Goal: Task Accomplishment & Management: Complete application form

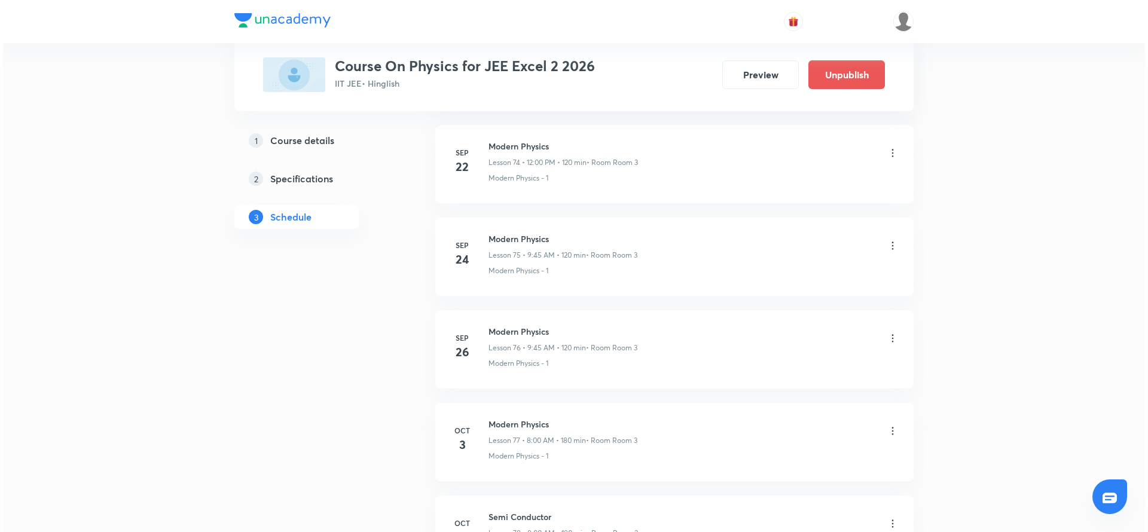
scroll to position [7933, 0]
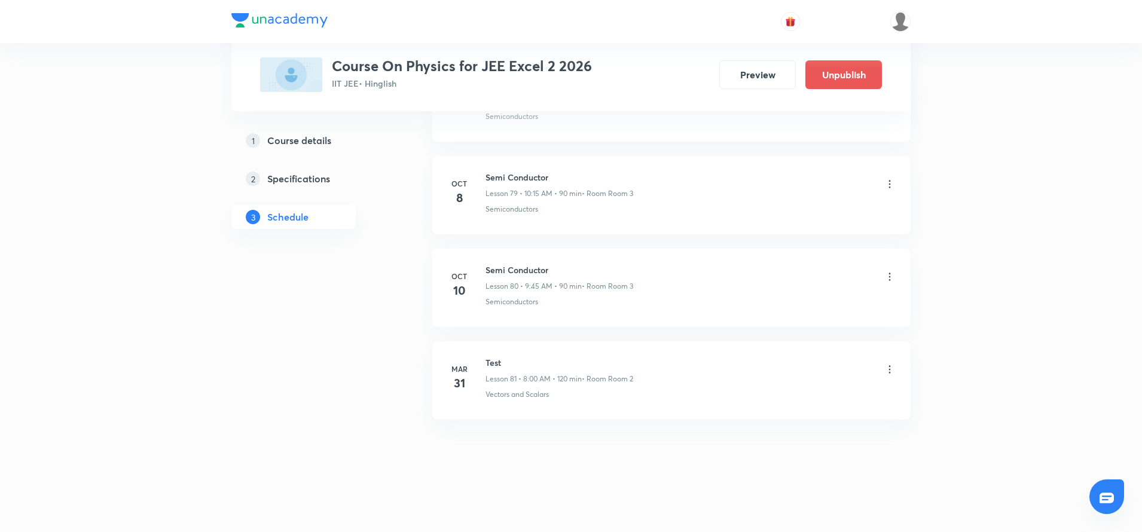
click at [888, 186] on icon at bounding box center [890, 184] width 12 height 12
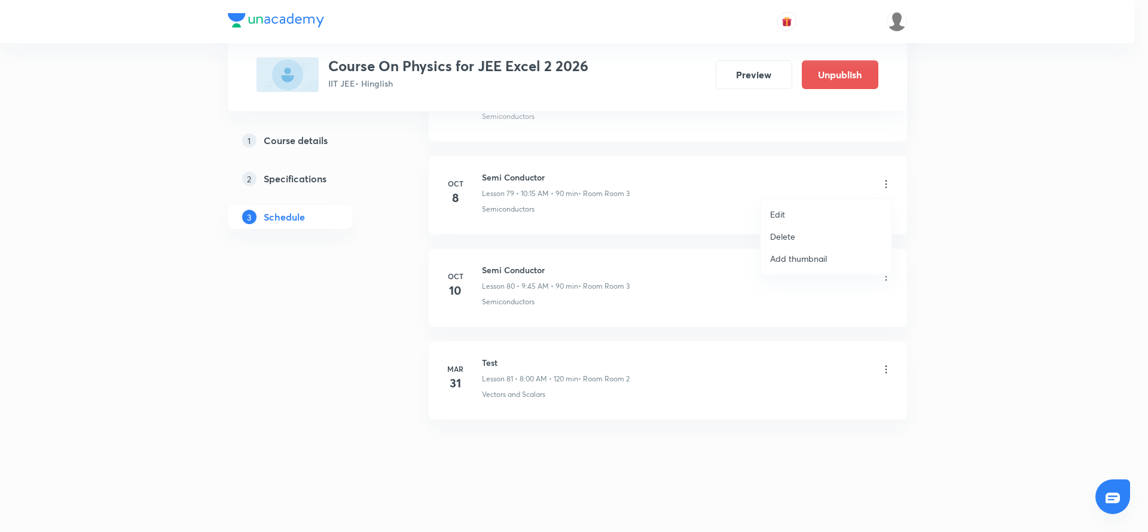
click at [783, 214] on p "Edit" at bounding box center [777, 214] width 15 height 13
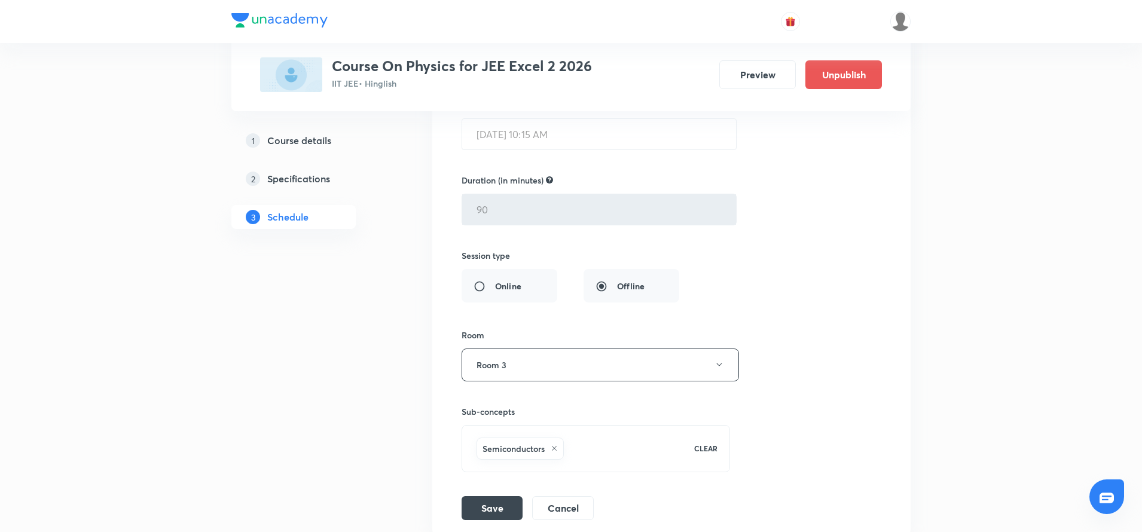
scroll to position [7544, 0]
click at [900, 292] on li "Semi Conductor Lesson 79 • Room Room 3 Semiconductors Session 79 Live class Ses…" at bounding box center [671, 230] width 478 height 605
click at [565, 509] on button "Cancel" at bounding box center [563, 505] width 62 height 24
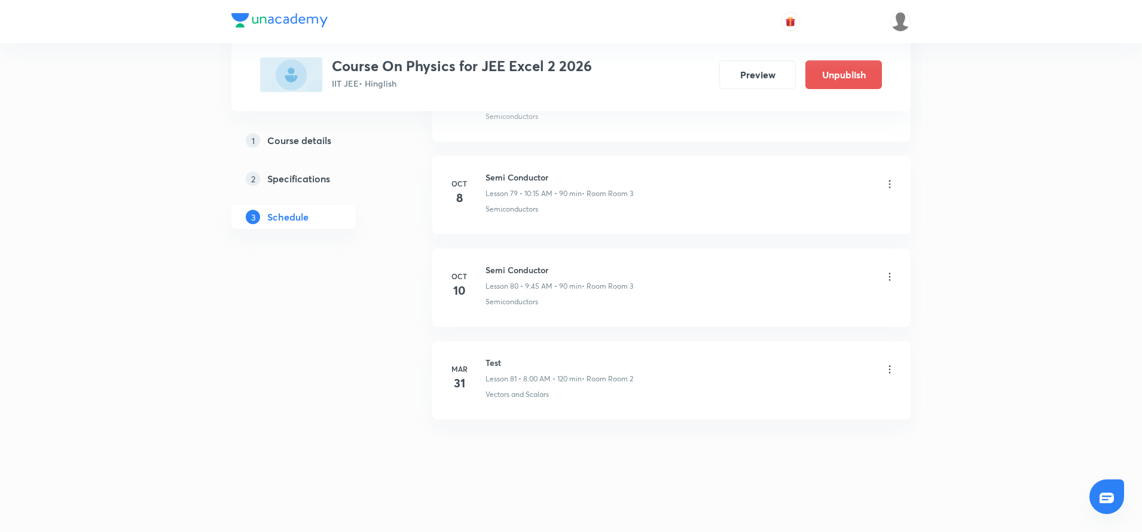
scroll to position [7383, 0]
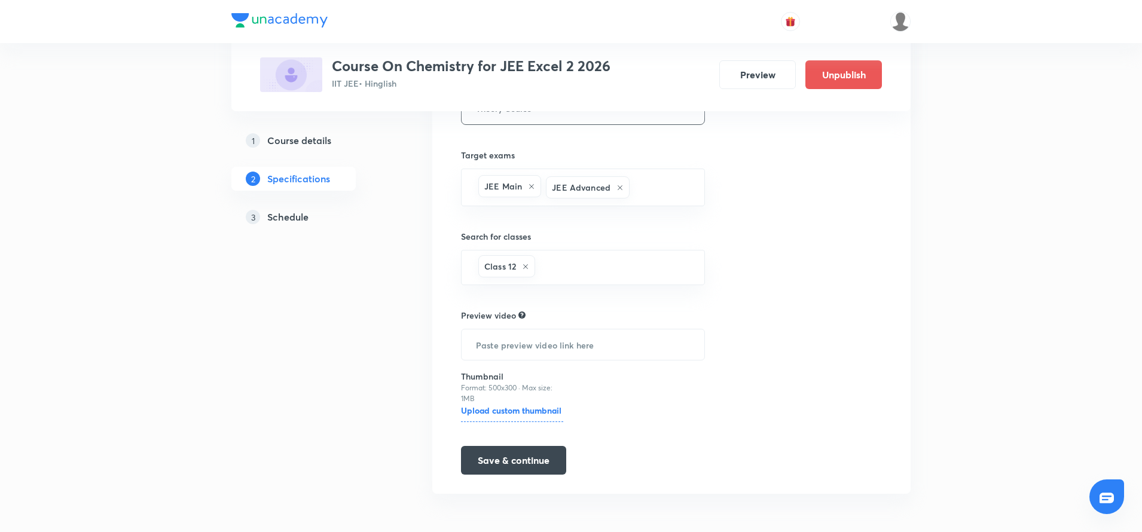
click at [268, 218] on h5 "Schedule" at bounding box center [287, 217] width 41 height 14
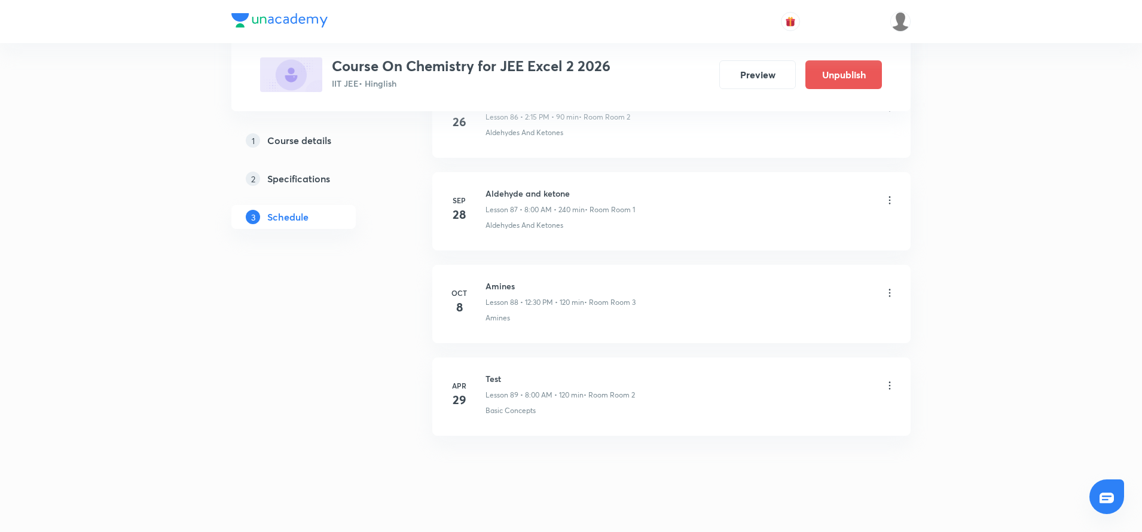
scroll to position [8659, 0]
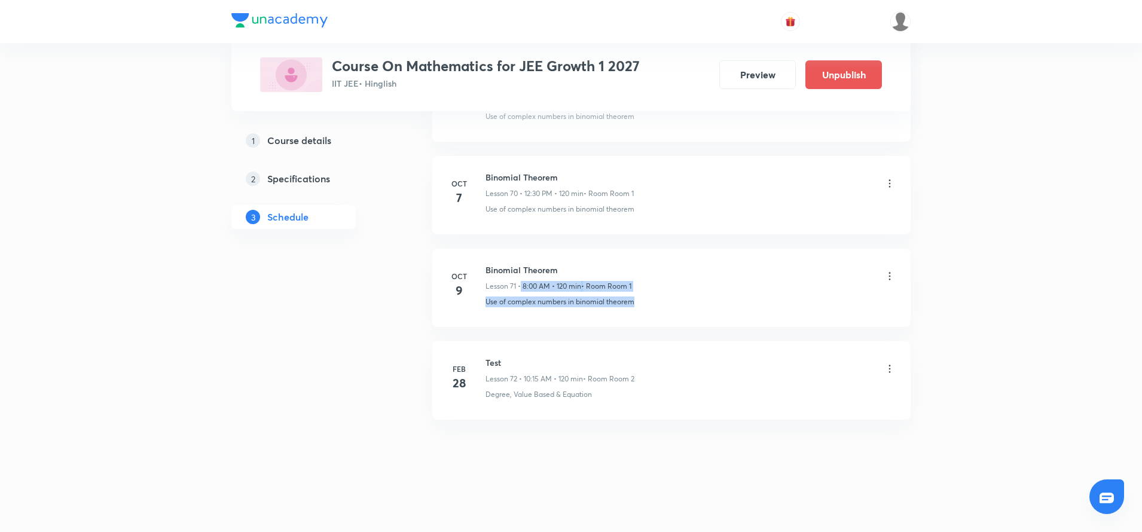
drag, startPoint x: 520, startPoint y: 286, endPoint x: 640, endPoint y: 298, distance: 120.2
click at [640, 298] on div "Binomial Theorem Lesson 71 • 8:00 AM • 120 min • Room Room 1 Use of complex num…" at bounding box center [690, 286] width 410 height 44
click at [618, 258] on li "Oct 9 Binomial Theorem Lesson 71 • 8:00 AM • 120 min • Room Room 1 Use of compl…" at bounding box center [671, 288] width 478 height 78
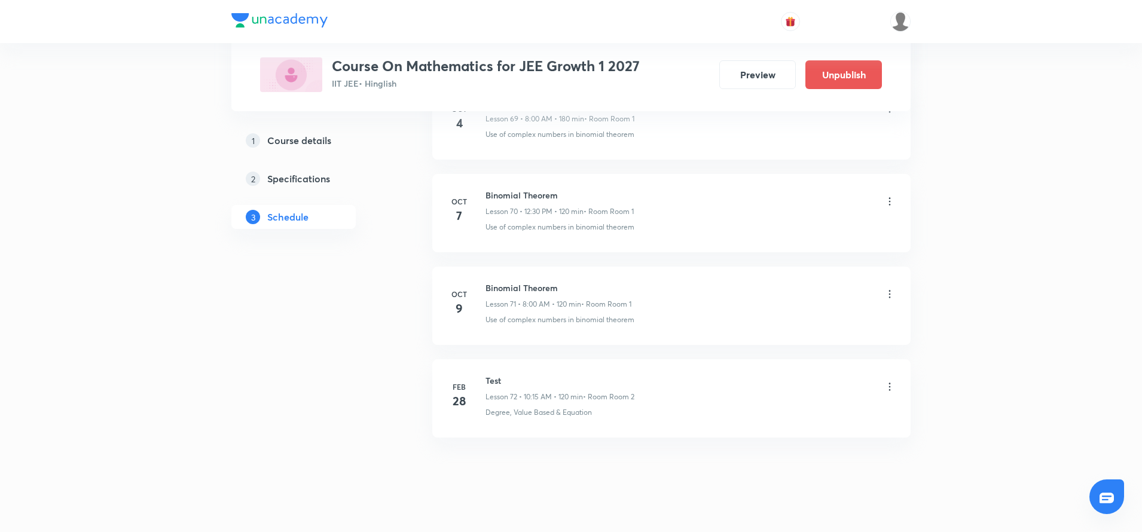
scroll to position [7057, 0]
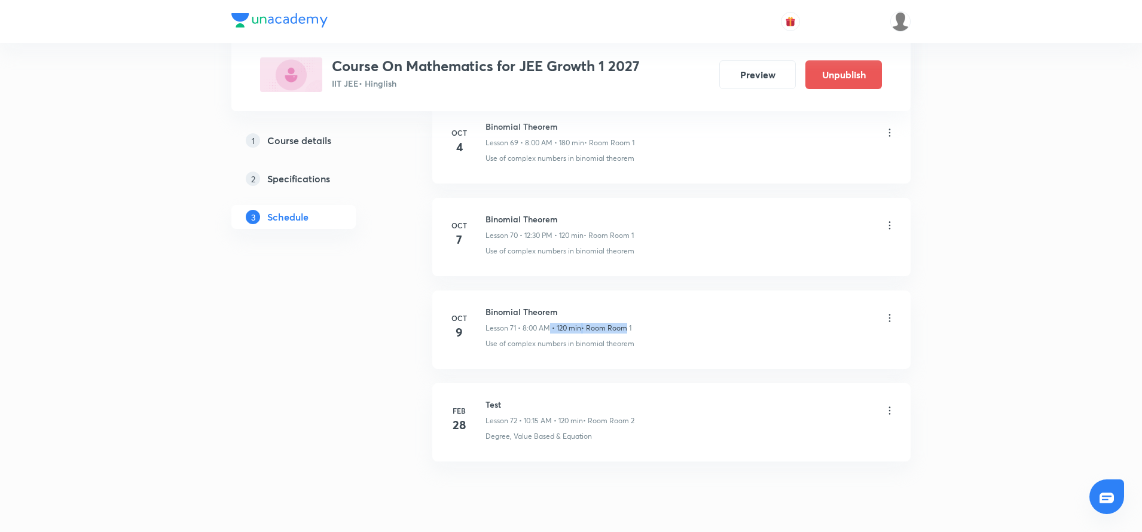
drag, startPoint x: 551, startPoint y: 329, endPoint x: 623, endPoint y: 326, distance: 72.4
click at [623, 326] on div "Lesson 71 • 8:00 AM • 120 min • Room Room 1" at bounding box center [558, 328] width 146 height 11
click at [713, 332] on div "Binomial Theorem Lesson 71 • 8:00 AM • 120 min • Room Room 1" at bounding box center [690, 319] width 410 height 28
click at [573, 334] on div "Binomial Theorem Lesson 71 • 8:00 AM • 120 min • Room Room 1 Use of complex num…" at bounding box center [690, 327] width 410 height 44
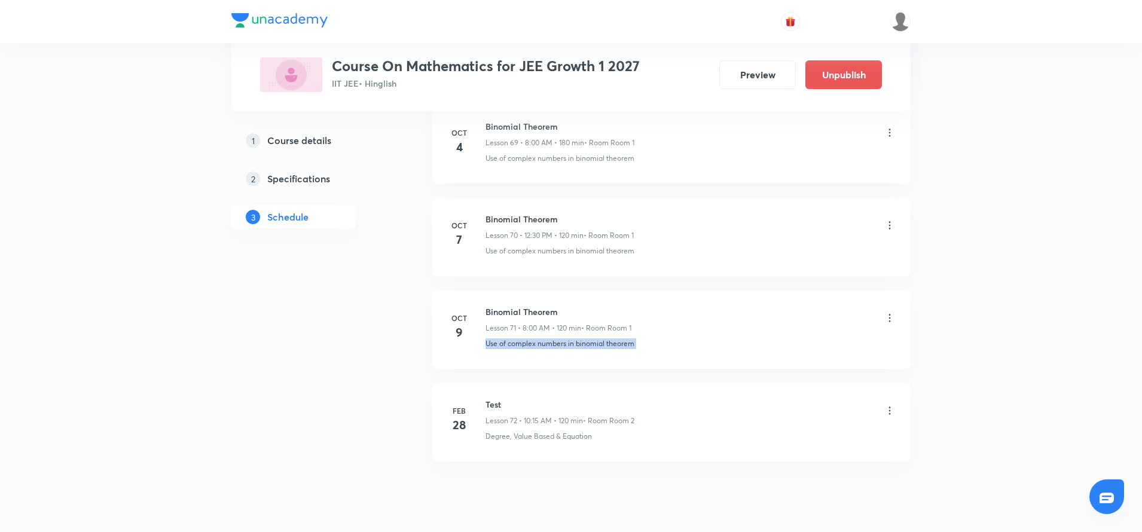
click at [573, 334] on div "Binomial Theorem Lesson 71 • 8:00 AM • 120 min • Room Room 1 Use of complex num…" at bounding box center [690, 327] width 410 height 44
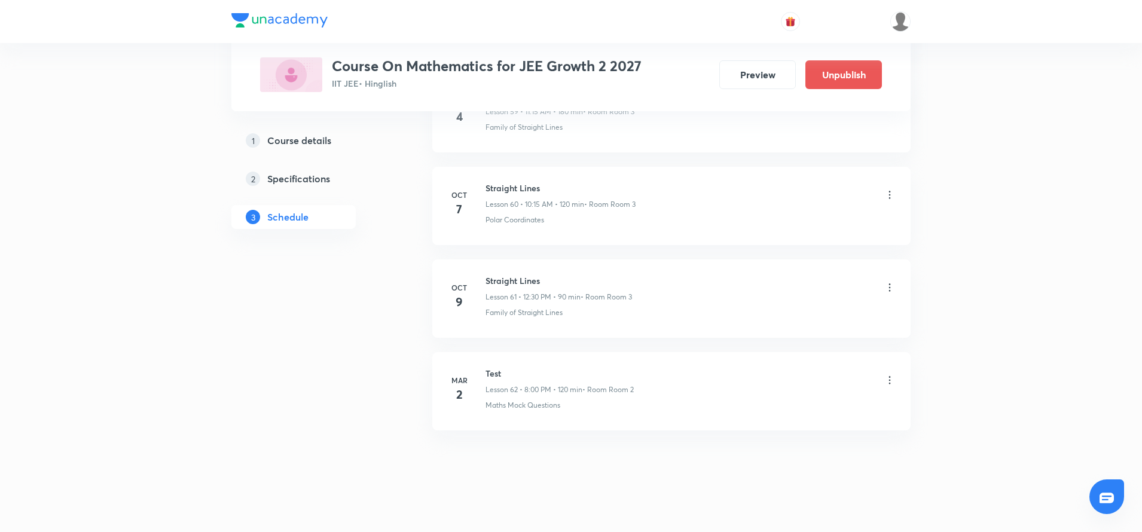
scroll to position [6135, 0]
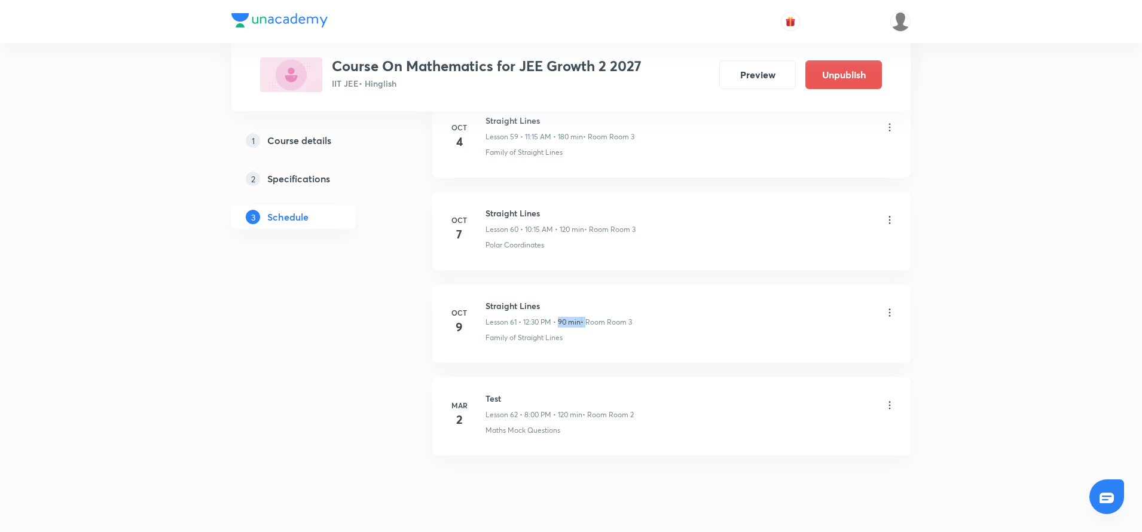
drag, startPoint x: 558, startPoint y: 322, endPoint x: 588, endPoint y: 326, distance: 30.2
click at [588, 326] on div "Lesson 61 • 12:30 PM • 90 min • Room Room 3" at bounding box center [558, 322] width 146 height 11
click at [528, 352] on li "Oct 9 Straight Lines Lesson 61 • 12:30 PM • 90 min • Room Room 3 Family of Stra…" at bounding box center [671, 324] width 478 height 78
drag, startPoint x: 522, startPoint y: 324, endPoint x: 604, endPoint y: 328, distance: 82.0
click at [604, 328] on div "Straight Lines Lesson 61 • 12:30 PM • 90 min • Room Room 3 Family of Straight L…" at bounding box center [690, 322] width 410 height 44
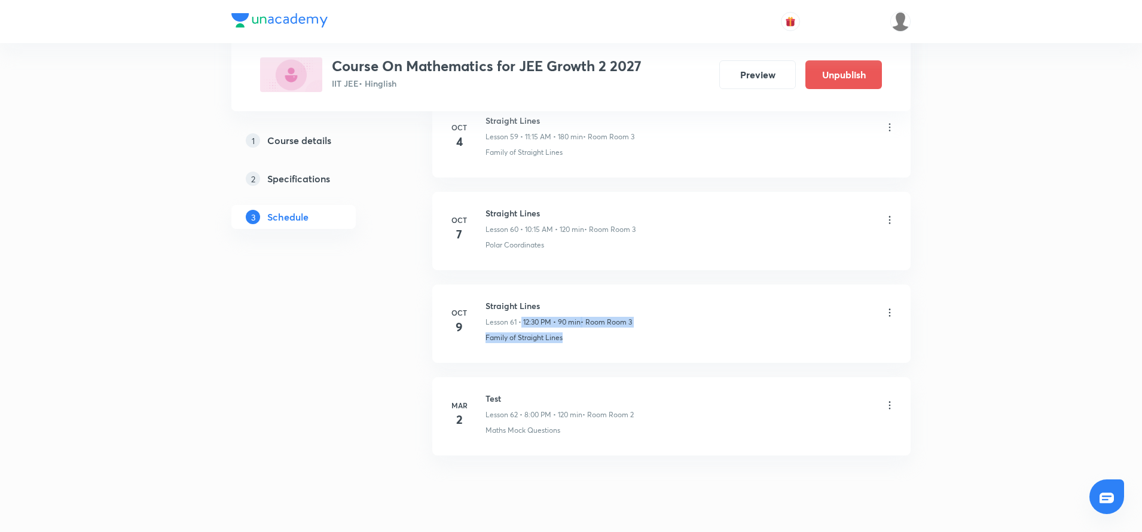
click at [578, 350] on li "Oct 9 Straight Lines Lesson 61 • 12:30 PM • 90 min • Room Room 3 Family of Stra…" at bounding box center [671, 324] width 478 height 78
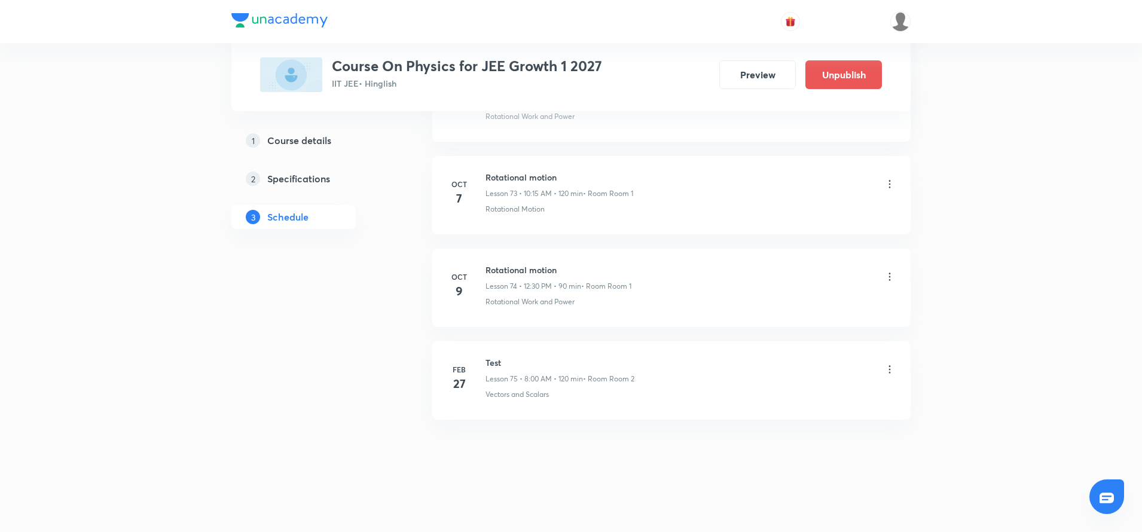
click at [493, 273] on h6 "Rotational motion" at bounding box center [558, 270] width 146 height 13
drag, startPoint x: 519, startPoint y: 285, endPoint x: 592, endPoint y: 292, distance: 73.3
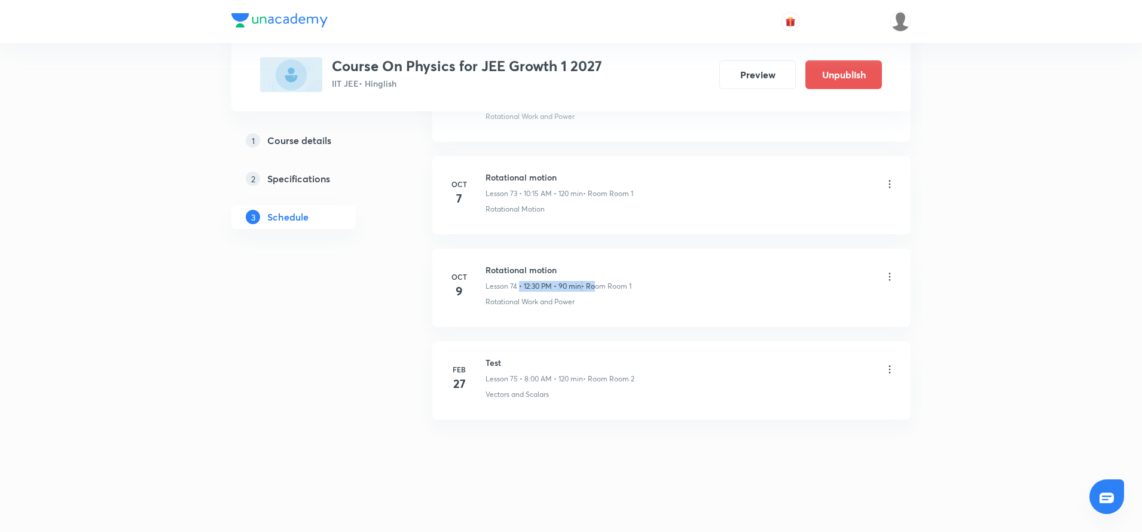
click at [592, 292] on div "Rotational motion Lesson 74 • 12:30 PM • 90 min • Room Room 1 Rotational Work a…" at bounding box center [690, 286] width 410 height 44
click at [528, 288] on p "Lesson 74 • 12:30 PM • 90 min" at bounding box center [533, 286] width 96 height 11
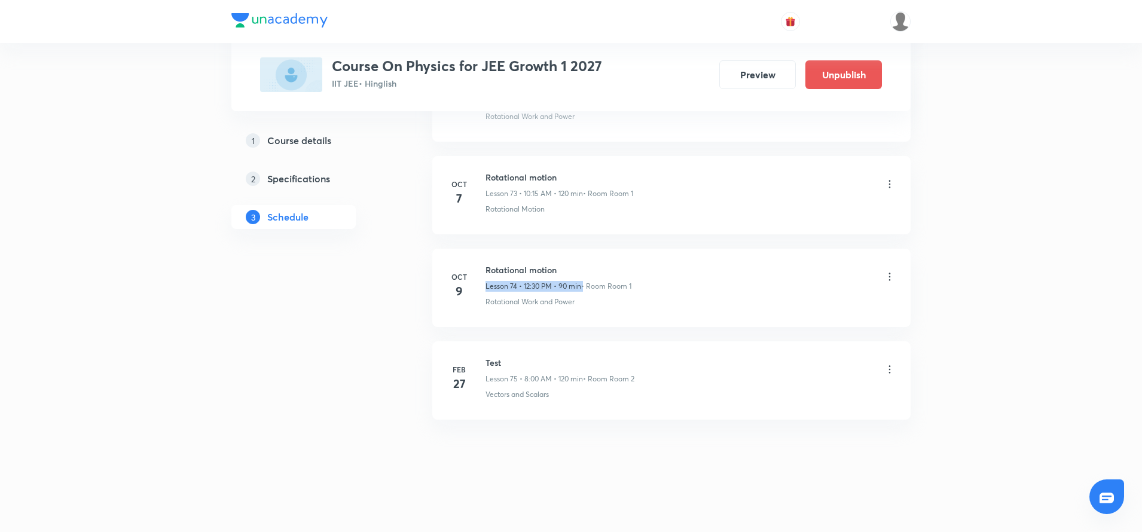
click at [528, 288] on p "Lesson 74 • 12:30 PM • 90 min" at bounding box center [533, 286] width 96 height 11
drag, startPoint x: 527, startPoint y: 193, endPoint x: 618, endPoint y: 201, distance: 90.7
click at [618, 201] on div "Circular Motion Lesson 53 • 10:15 AM • 120 min • Room Room 3 Kinematics of Circ…" at bounding box center [690, 193] width 410 height 44
click at [563, 222] on li "Oct 9 Circular Motion Lesson 53 • 10:15 AM • 120 min • Room Room 3 Kinematics o…" at bounding box center [671, 195] width 478 height 78
click at [534, 285] on p "Lesson 54 • 8:00 AM • 90 min" at bounding box center [533, 286] width 96 height 11
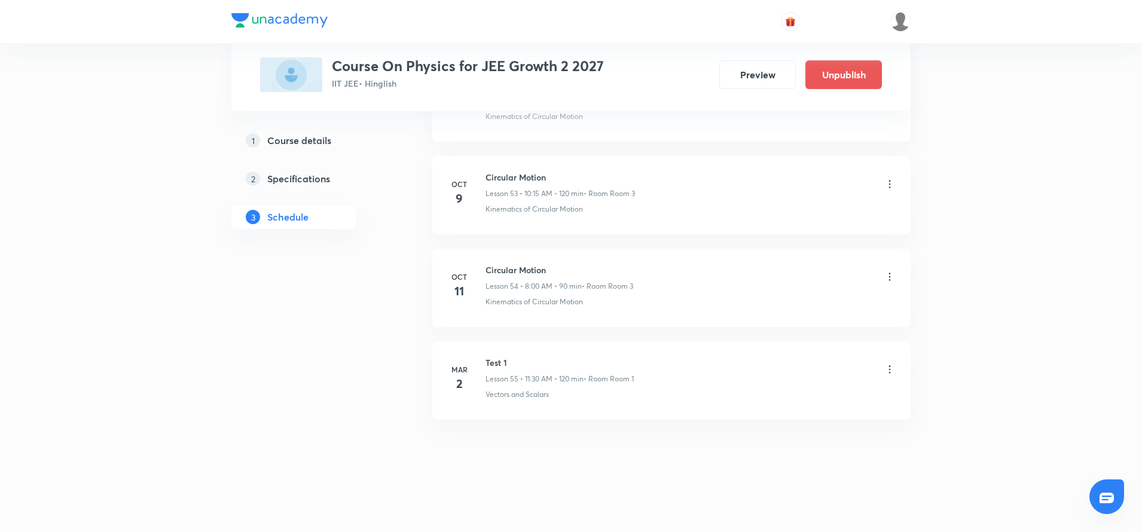
click at [534, 285] on p "Lesson 54 • 8:00 AM • 90 min" at bounding box center [533, 286] width 96 height 11
click at [579, 250] on li "Oct 11 Circular Motion Lesson 54 • 8:00 AM • 90 min • Room Room 3 Kinematics of…" at bounding box center [671, 288] width 478 height 78
click at [490, 272] on h6 "Chemical Equilibrium" at bounding box center [558, 270] width 147 height 13
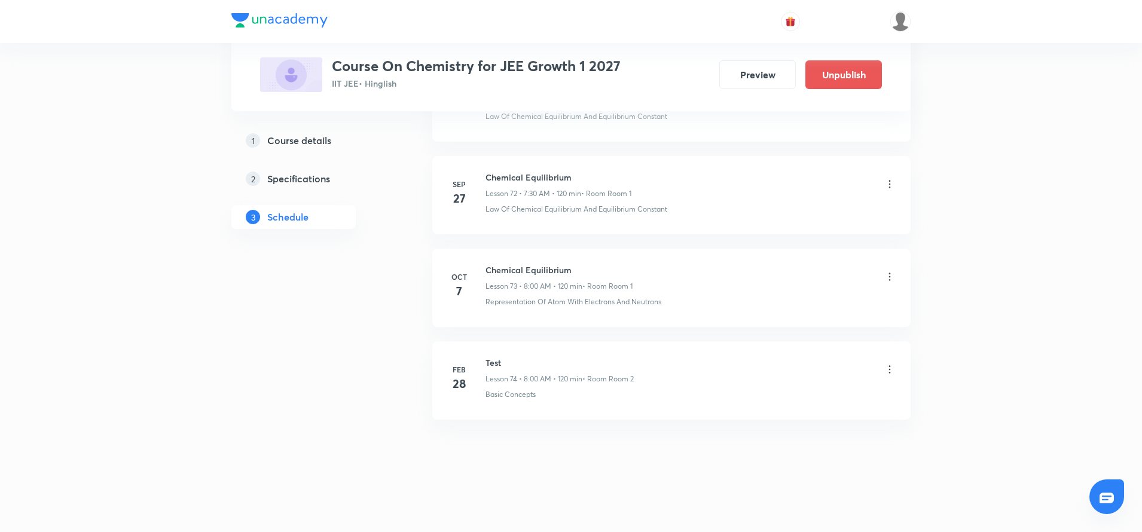
click at [490, 272] on h6 "Chemical Equilibrium" at bounding box center [558, 270] width 147 height 13
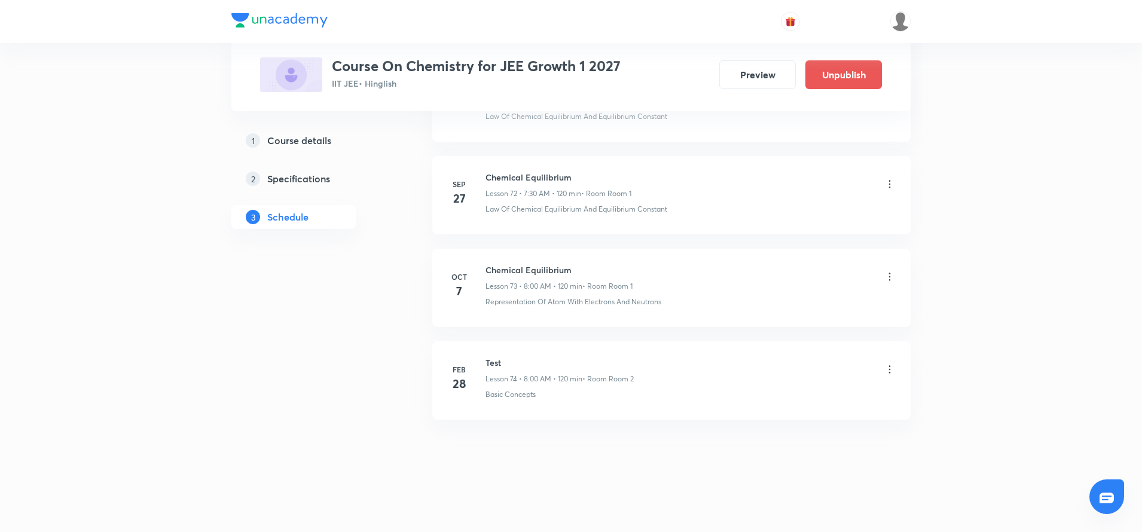
click at [490, 272] on h6 "Chemical Equilibrium" at bounding box center [558, 270] width 147 height 13
click at [479, 308] on li "Oct 7 Chemical Equilibrium Lesson 73 • 8:00 AM • 120 min • Room Room 1 Represen…" at bounding box center [671, 288] width 478 height 78
click at [497, 270] on h6 "Chemical Equilibrium" at bounding box center [558, 270] width 147 height 13
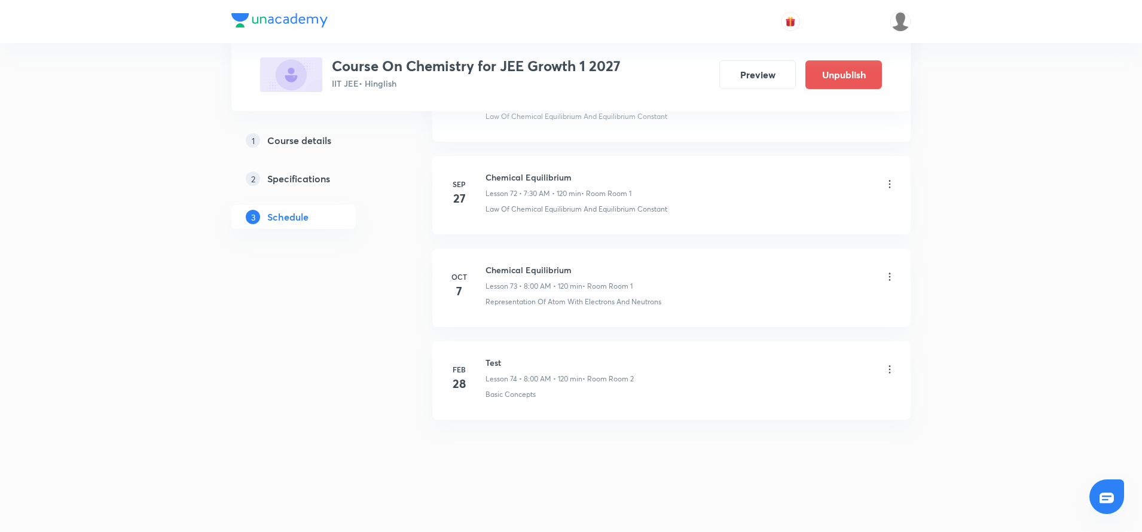
click at [497, 270] on h6 "Chemical Equilibrium" at bounding box center [558, 270] width 147 height 13
copy h6 "Chemical Equilibrium"
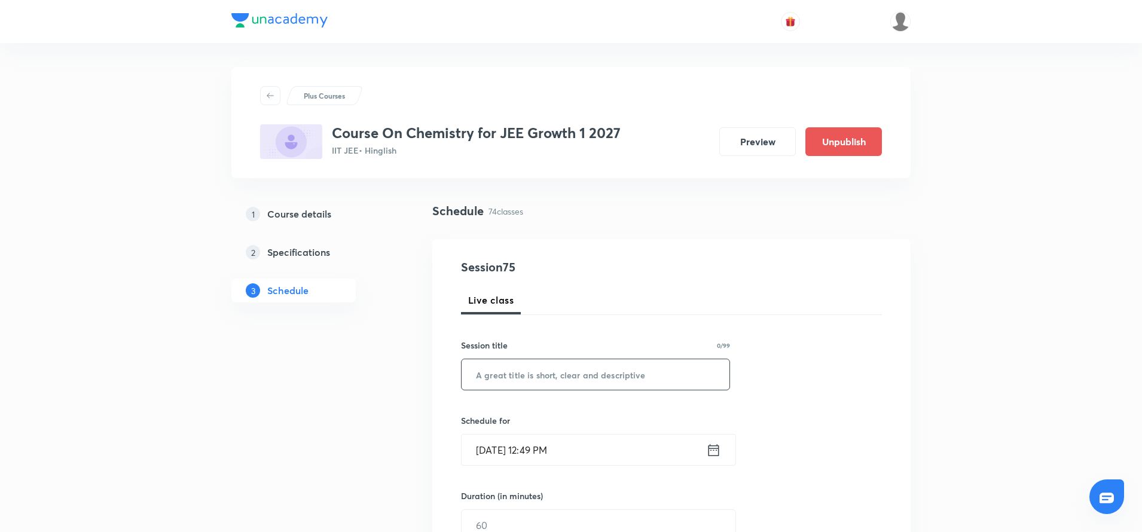
click at [496, 372] on input "text" at bounding box center [596, 374] width 268 height 30
paste input "Chemical Equilibrium"
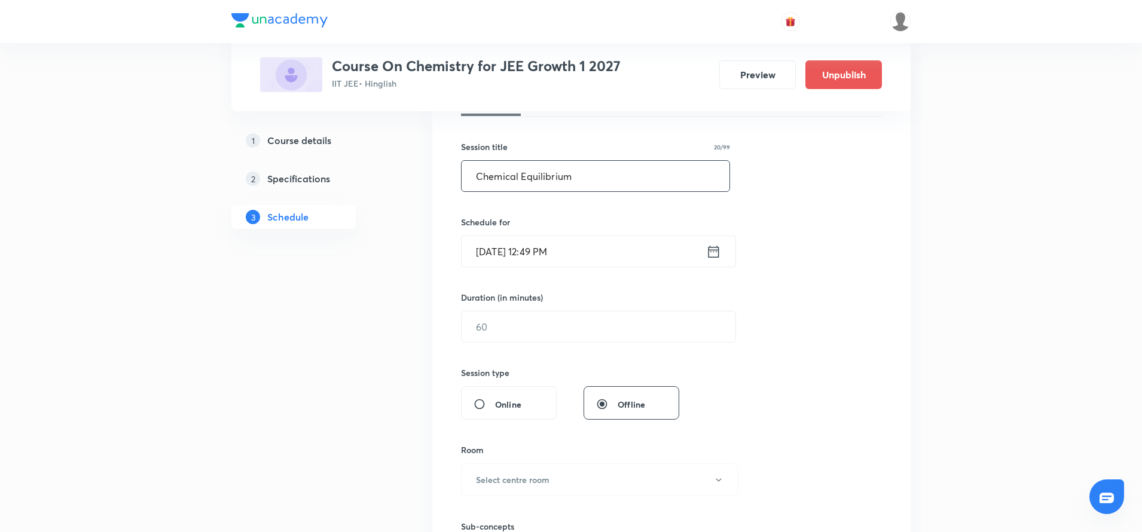
scroll to position [224, 0]
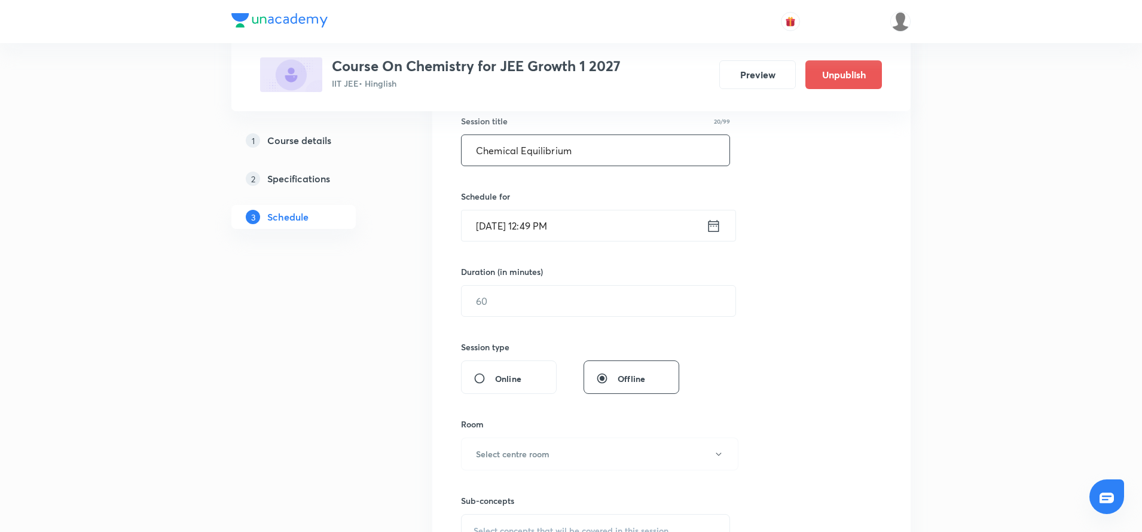
type input "Chemical Equilibrium"
click at [717, 229] on icon at bounding box center [713, 226] width 15 height 17
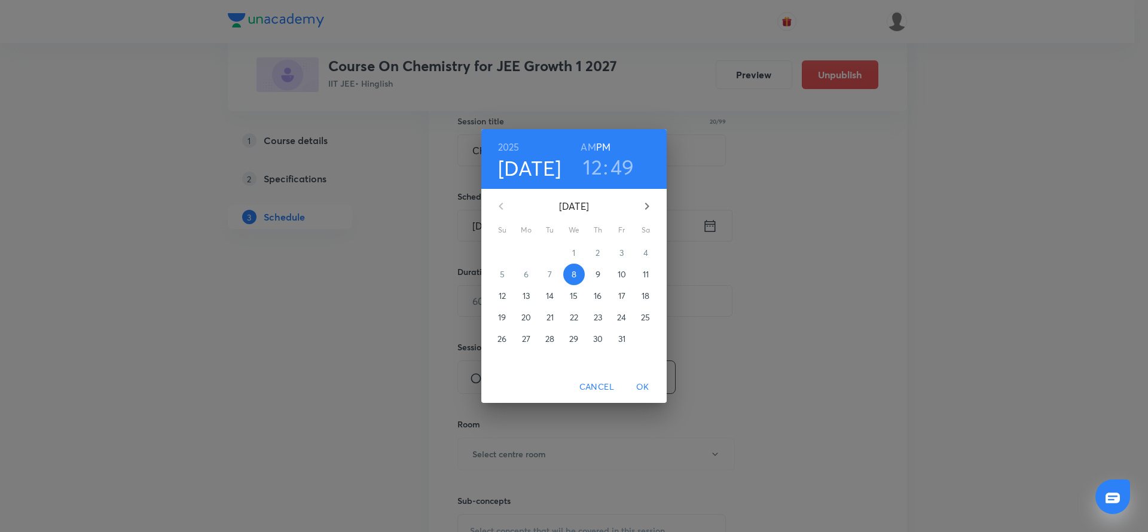
click at [599, 278] on p "9" at bounding box center [597, 274] width 5 height 12
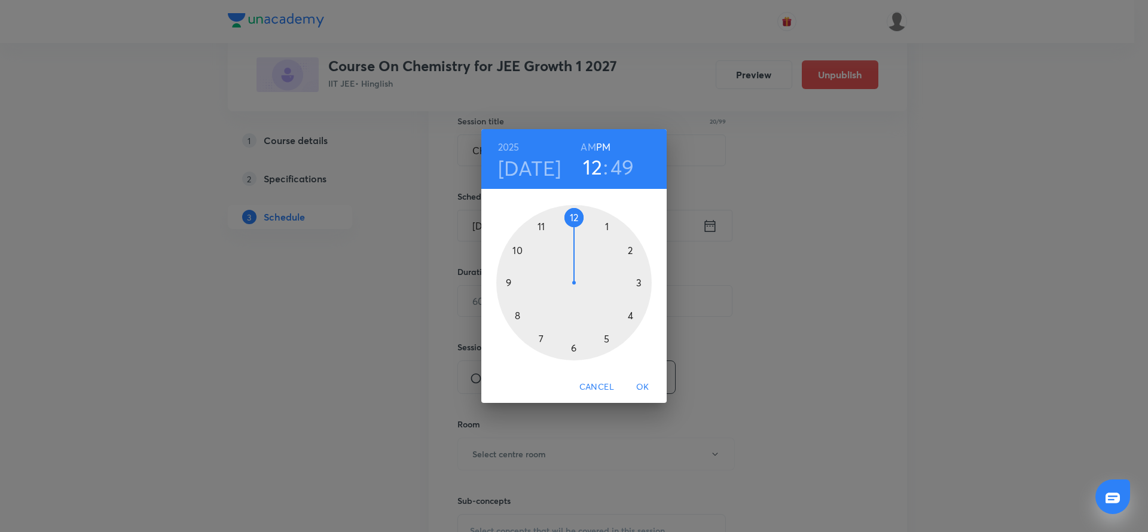
click at [518, 252] on div at bounding box center [573, 282] width 155 height 155
click at [586, 142] on h6 "AM" at bounding box center [587, 147] width 15 height 17
click at [640, 281] on div at bounding box center [573, 282] width 155 height 155
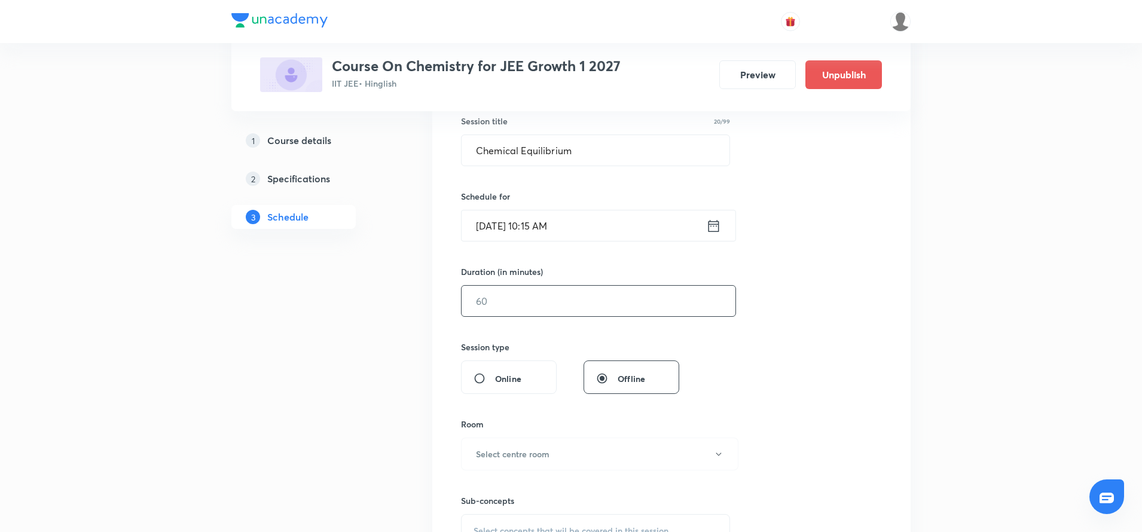
click at [545, 307] on input "text" at bounding box center [599, 301] width 274 height 30
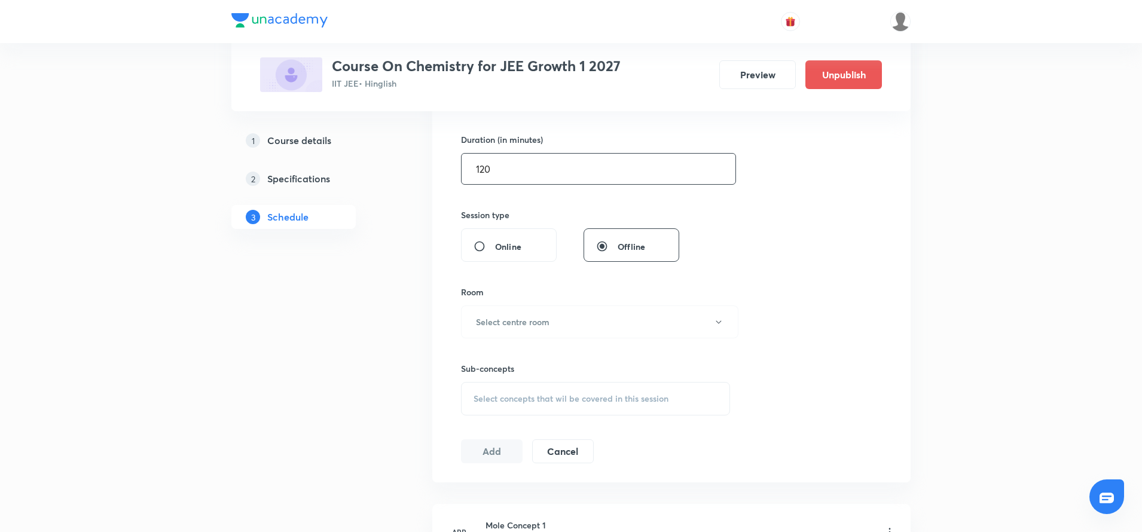
scroll to position [353, 0]
type input "120"
click at [519, 331] on h6 "Select centre room" at bounding box center [513, 325] width 74 height 13
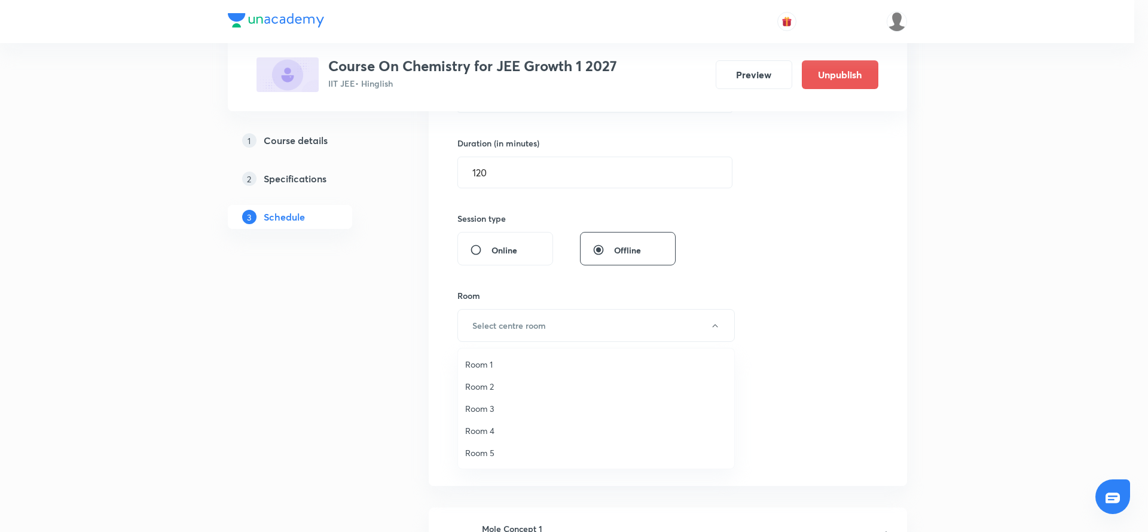
click at [491, 365] on span "Room 1" at bounding box center [596, 364] width 262 height 13
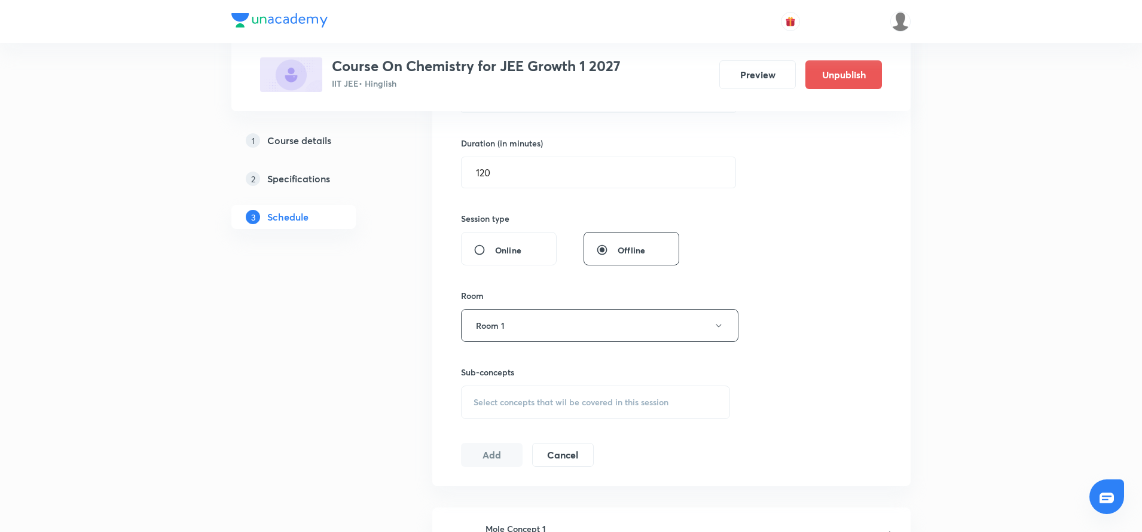
click at [481, 413] on div "Select concepts that wil be covered in this session" at bounding box center [595, 402] width 269 height 33
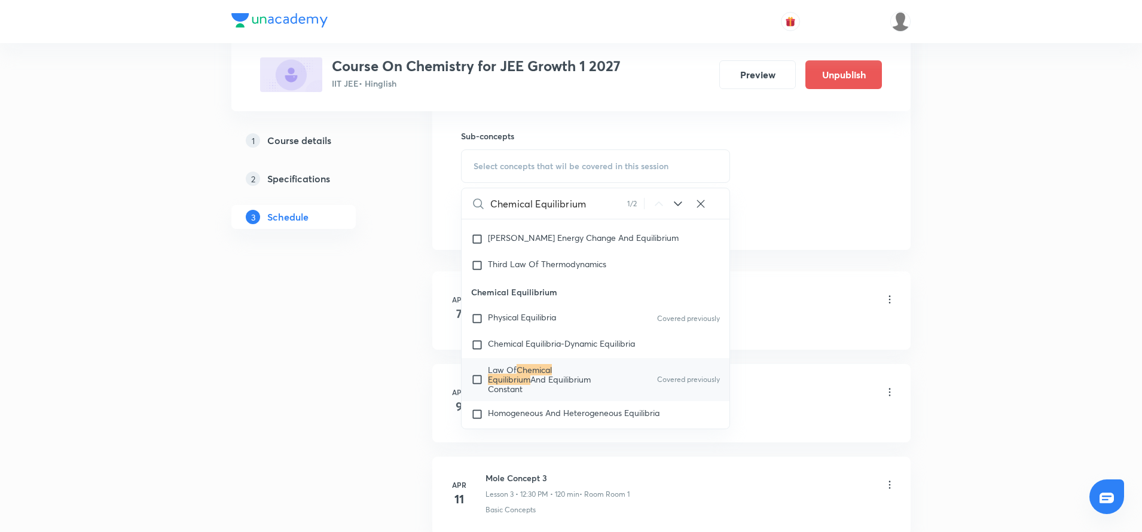
scroll to position [2590, 0]
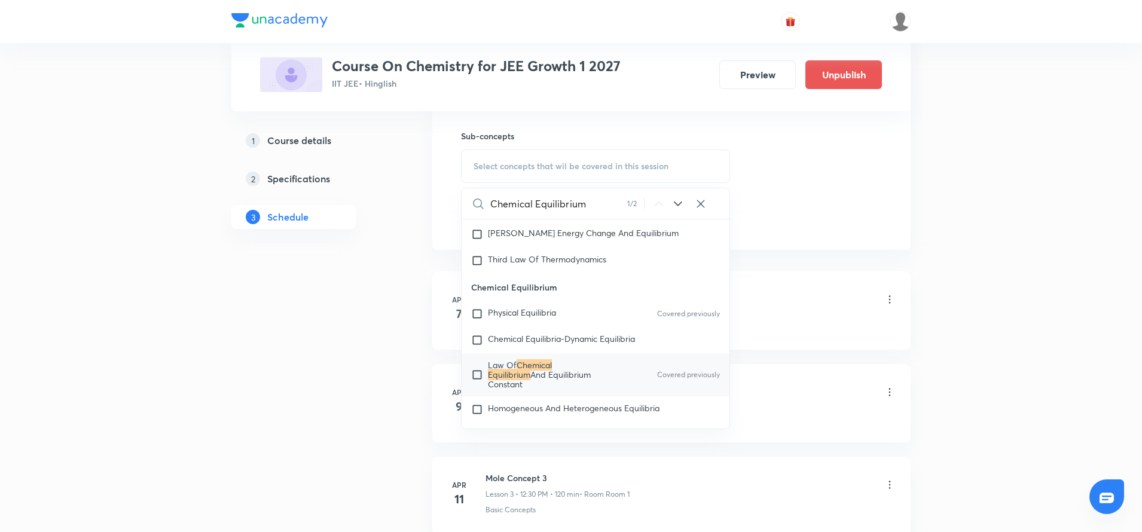
type input "Chemical Equilibrium"
click at [478, 383] on input "checkbox" at bounding box center [479, 374] width 17 height 29
checkbox input "true"
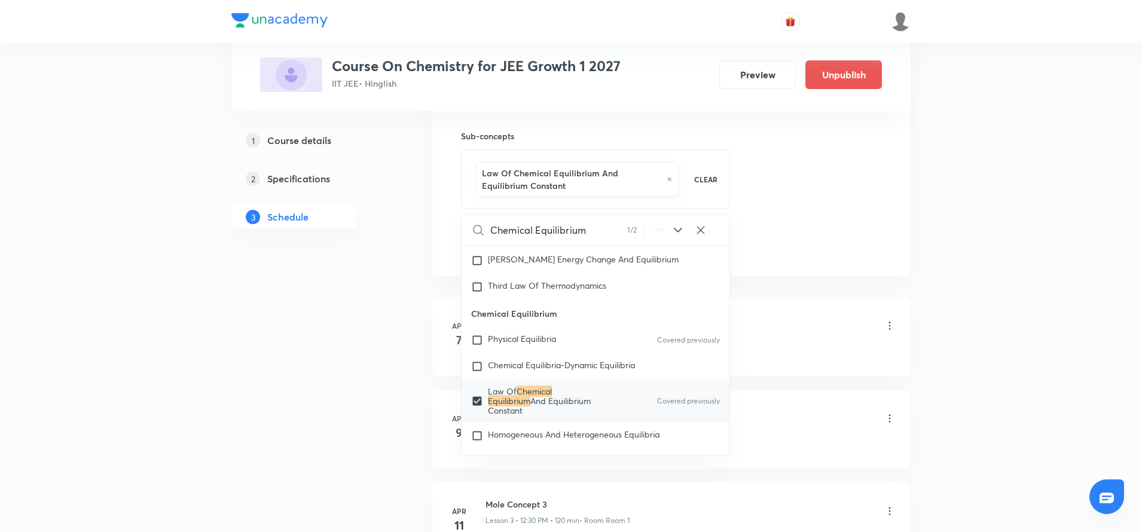
click at [454, 374] on li "Apr 7 Mole Concept 1 Lesson 1 • 8:00 AM • 120 min • Room Room 1 Basic Concepts" at bounding box center [671, 337] width 478 height 78
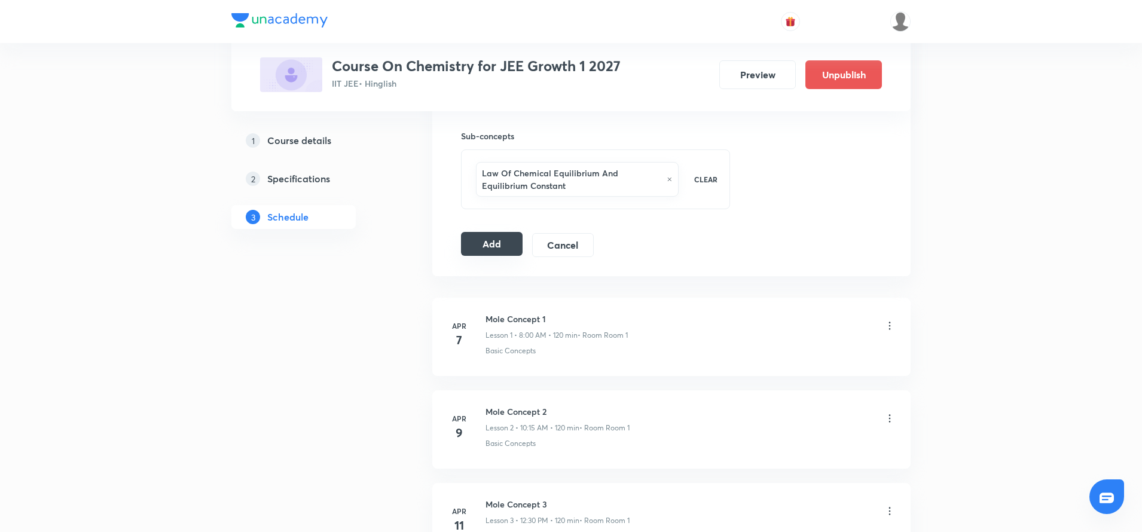
click at [514, 239] on button "Add" at bounding box center [492, 244] width 62 height 24
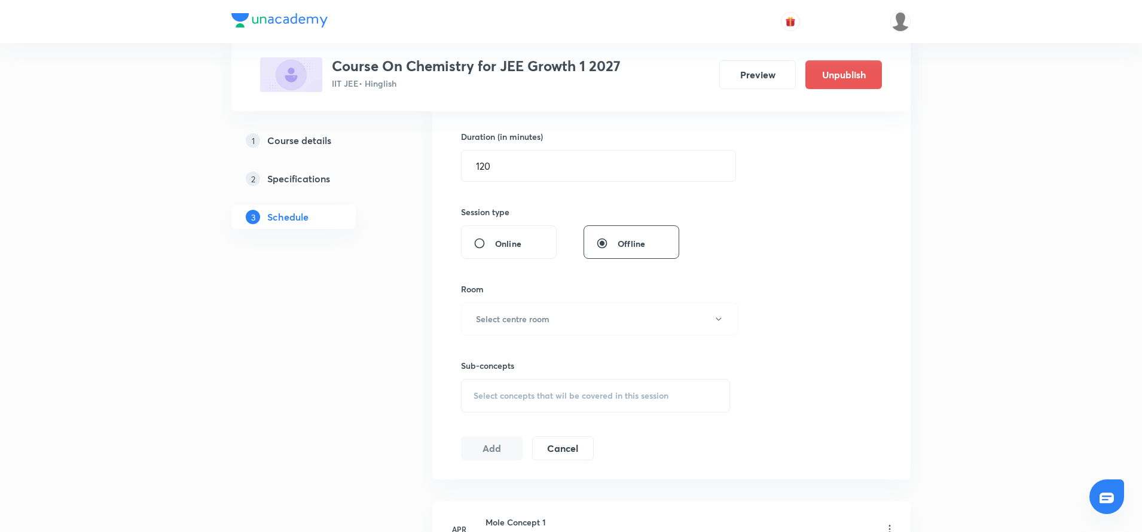
scroll to position [350, 0]
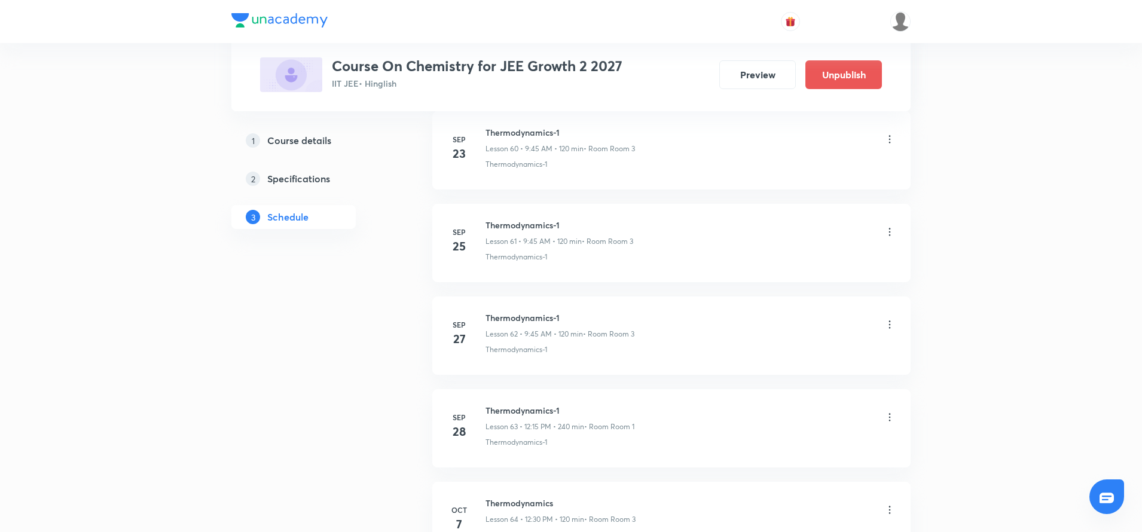
scroll to position [6449, 0]
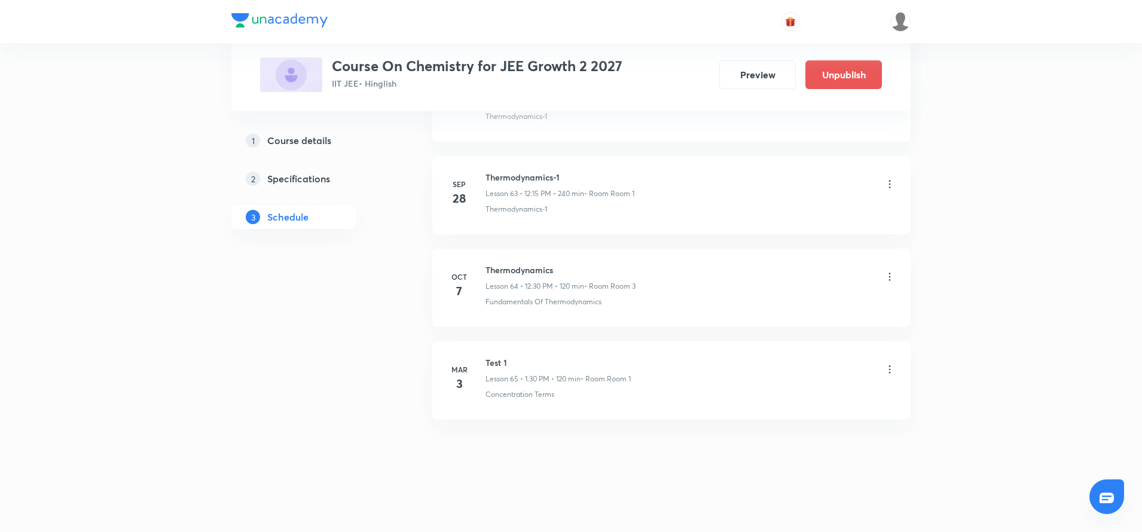
click at [499, 267] on h6 "Thermodynamics" at bounding box center [560, 270] width 150 height 13
copy h6 "Thermodynamics"
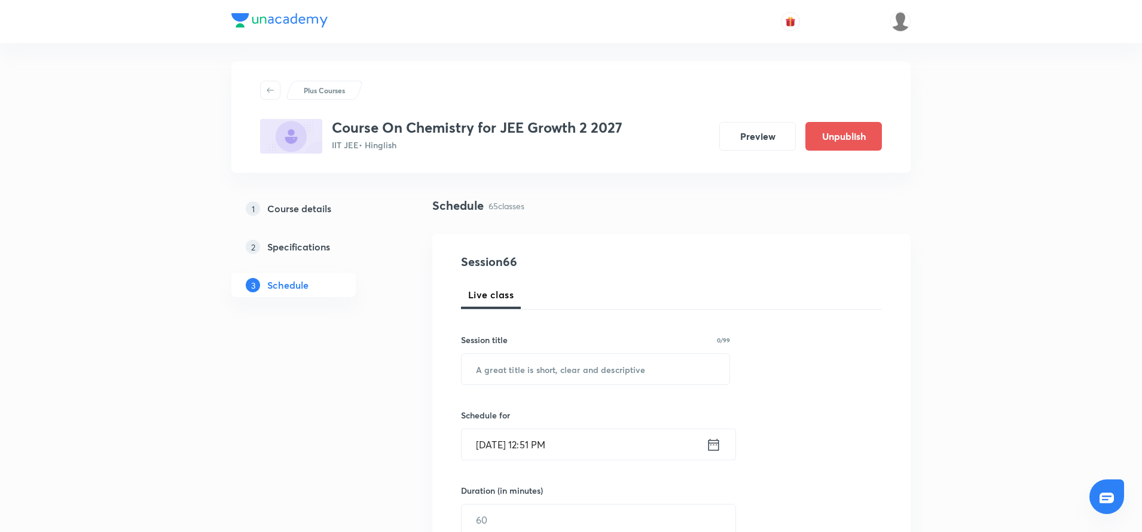
scroll to position [0, 0]
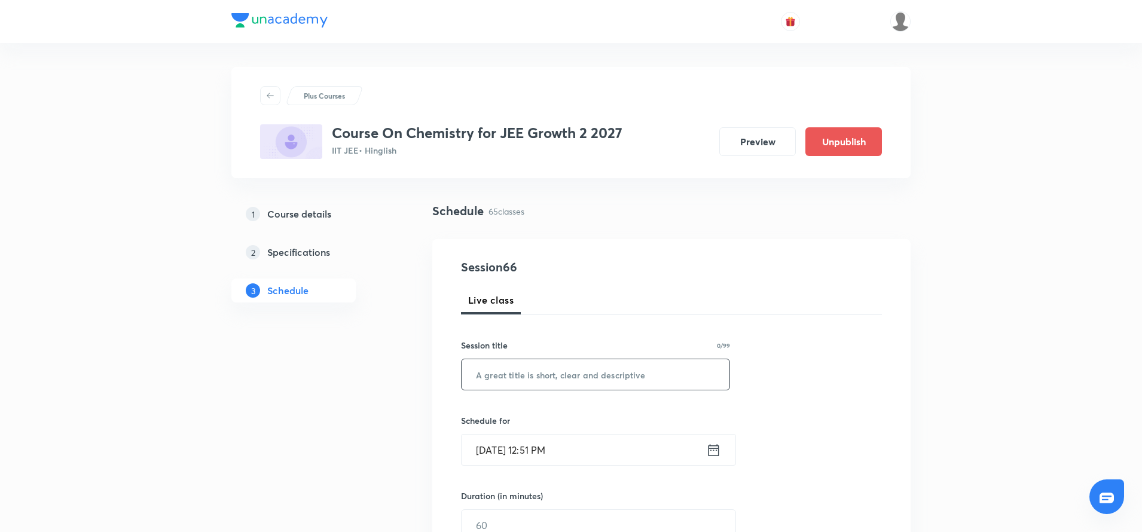
click at [498, 374] on input "text" at bounding box center [596, 374] width 268 height 30
paste input "Thermodynamics"
type input "Thermodynamics"
click at [716, 453] on icon at bounding box center [713, 450] width 15 height 17
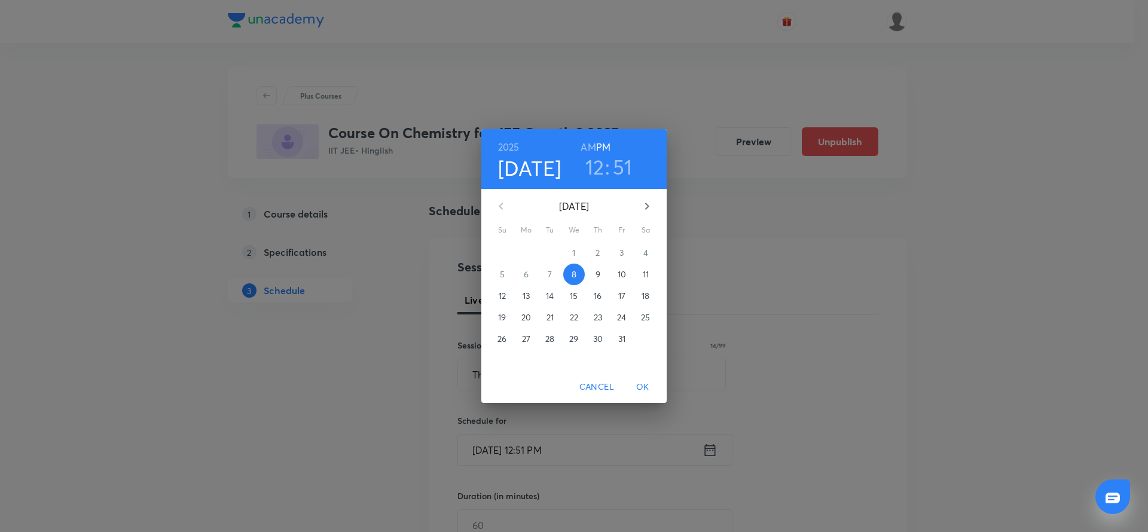
click at [595, 276] on p "9" at bounding box center [597, 274] width 5 height 12
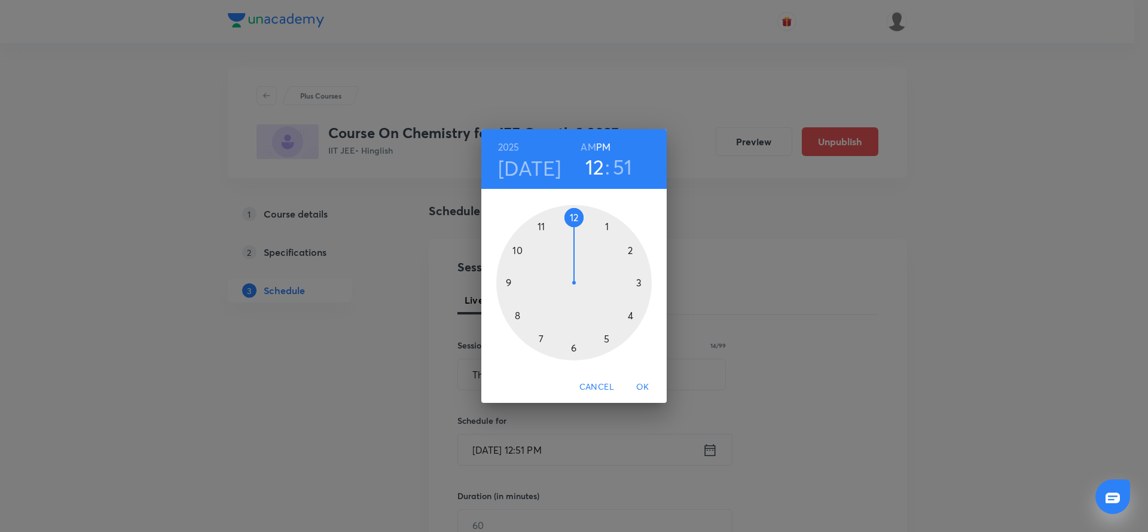
click at [519, 316] on div at bounding box center [573, 282] width 155 height 155
click at [589, 145] on h6 "AM" at bounding box center [587, 147] width 15 height 17
click at [575, 216] on div at bounding box center [573, 282] width 155 height 155
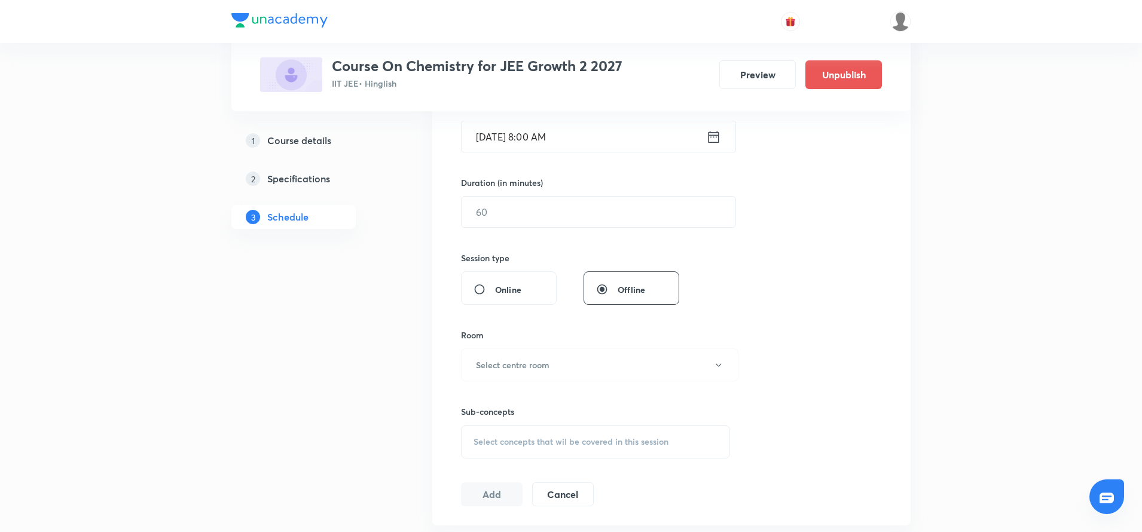
scroll to position [335, 0]
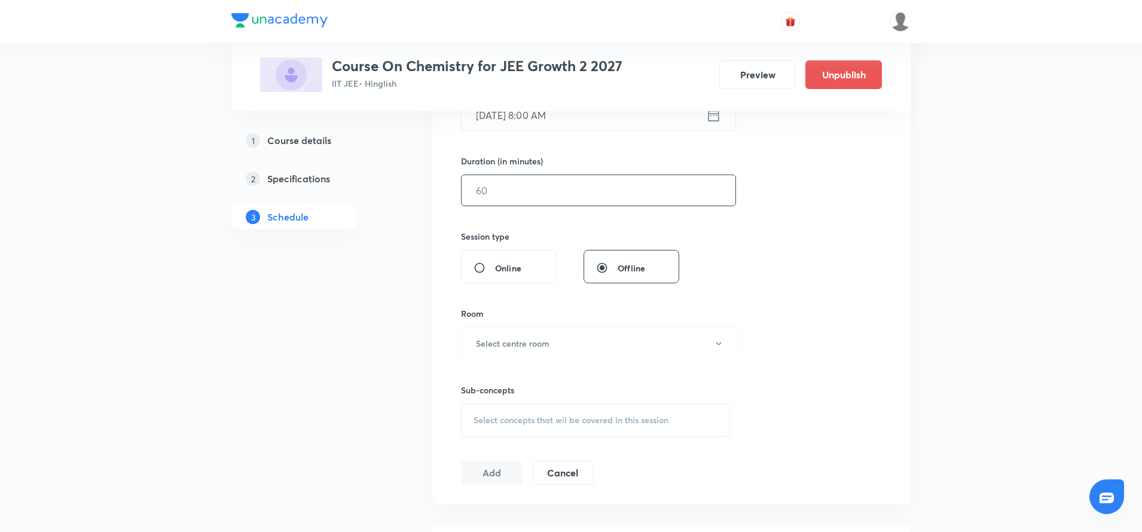
click at [511, 181] on input "text" at bounding box center [599, 190] width 274 height 30
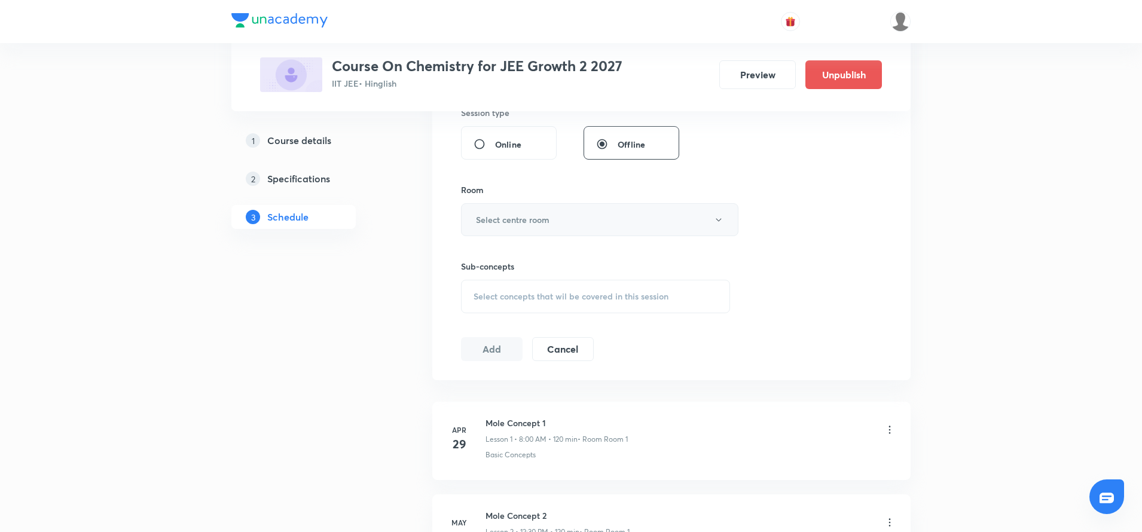
scroll to position [466, 0]
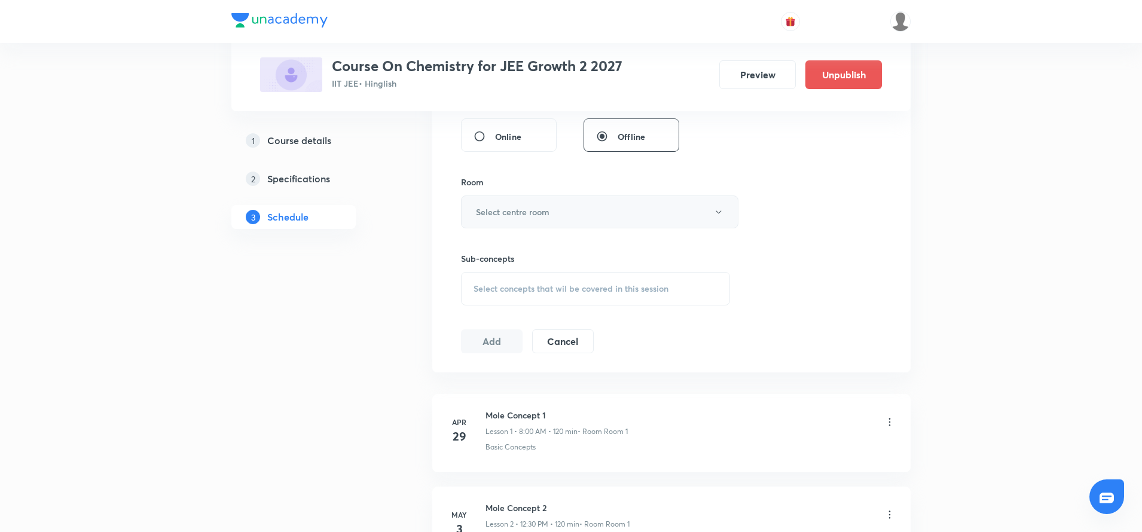
type input "120"
click at [508, 220] on button "Select centre room" at bounding box center [599, 211] width 277 height 33
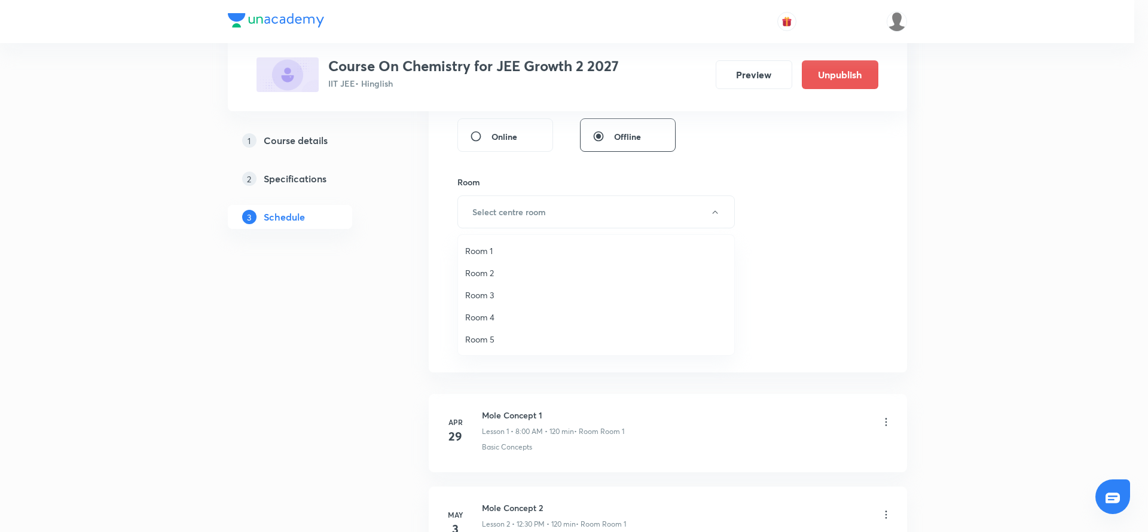
click at [485, 288] on li "Room 3" at bounding box center [596, 295] width 276 height 22
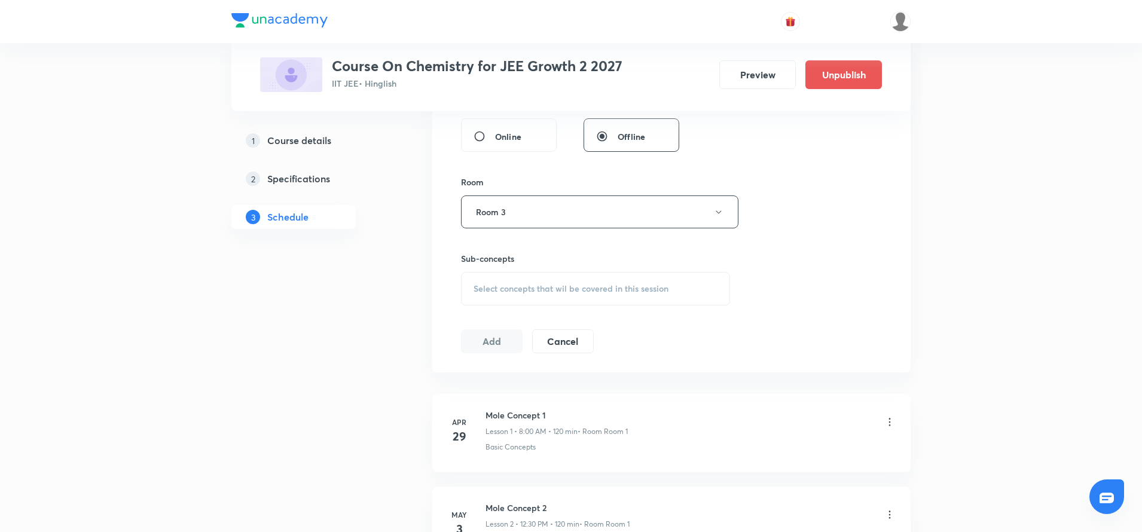
click at [492, 300] on div "Select concepts that wil be covered in this session" at bounding box center [595, 288] width 269 height 33
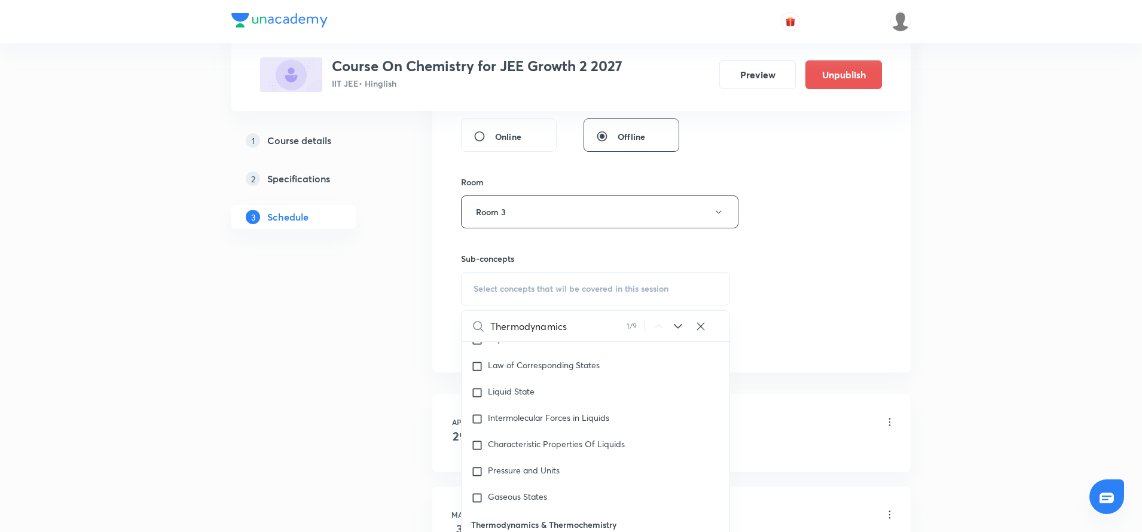
scroll to position [1939, 0]
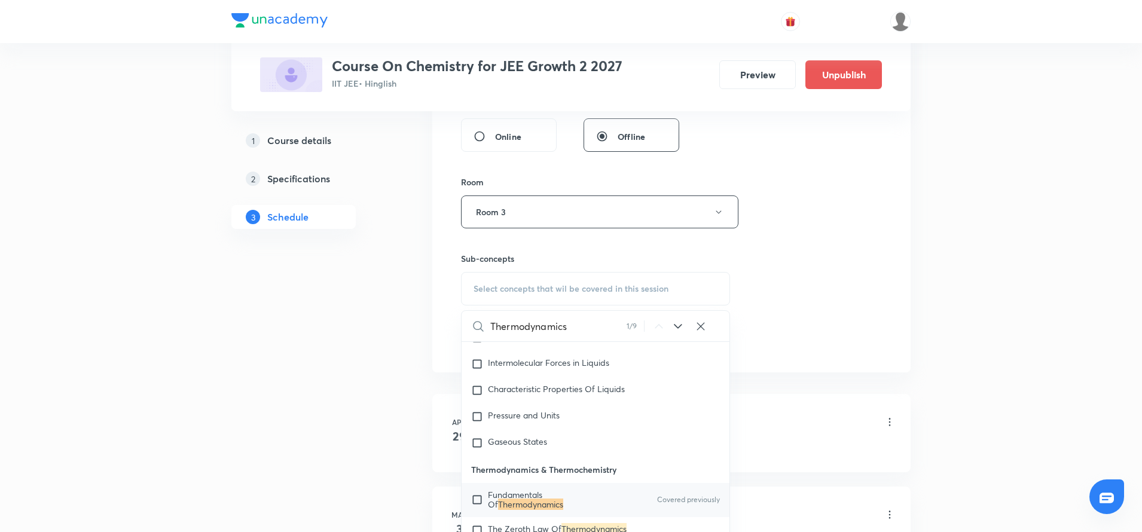
type input "Thermodynamics"
click at [486, 499] on input "checkbox" at bounding box center [479, 499] width 17 height 19
checkbox input "true"
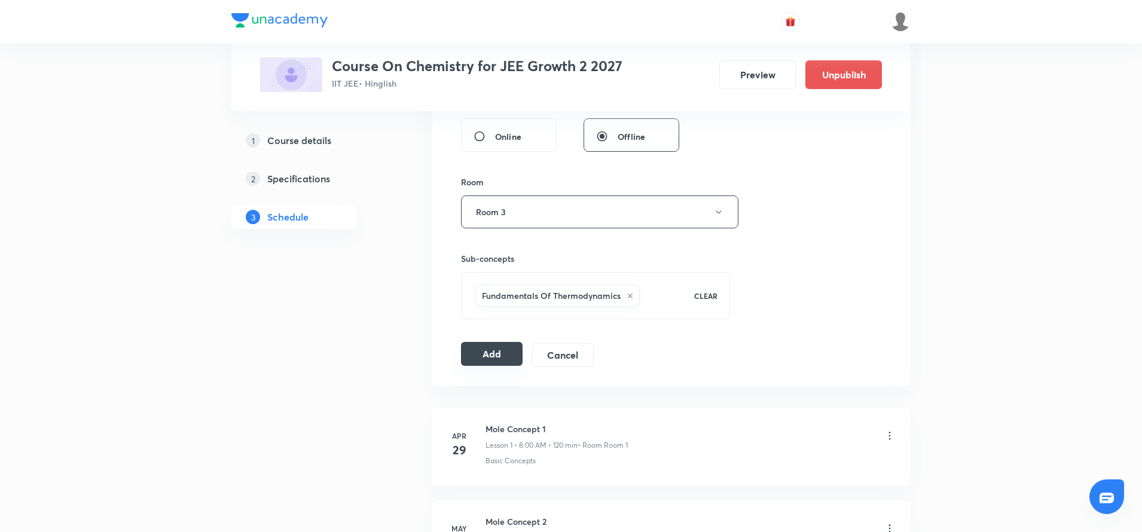
click at [463, 352] on button "Add" at bounding box center [492, 354] width 62 height 24
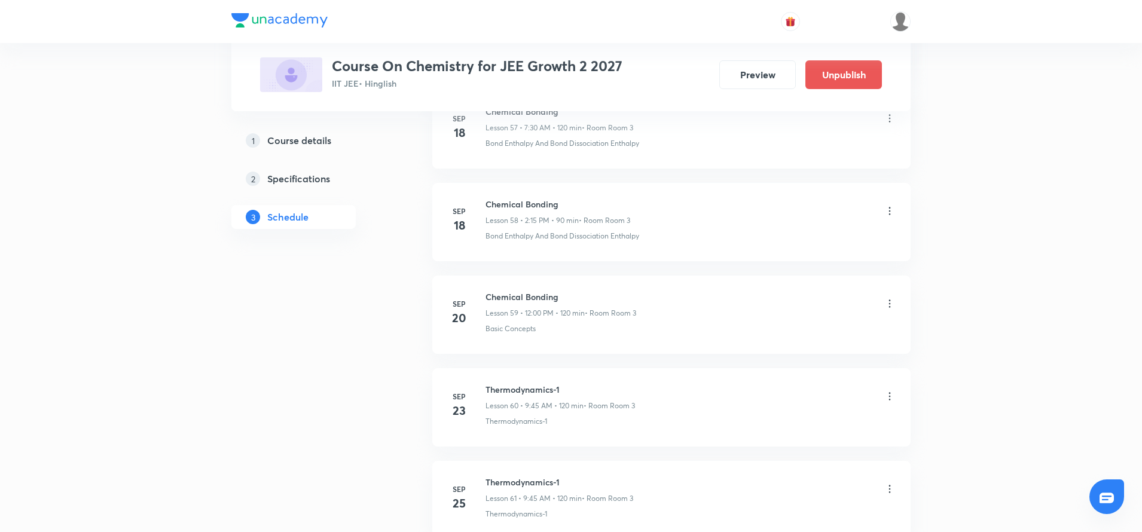
scroll to position [5993, 0]
